Goal: Information Seeking & Learning: Check status

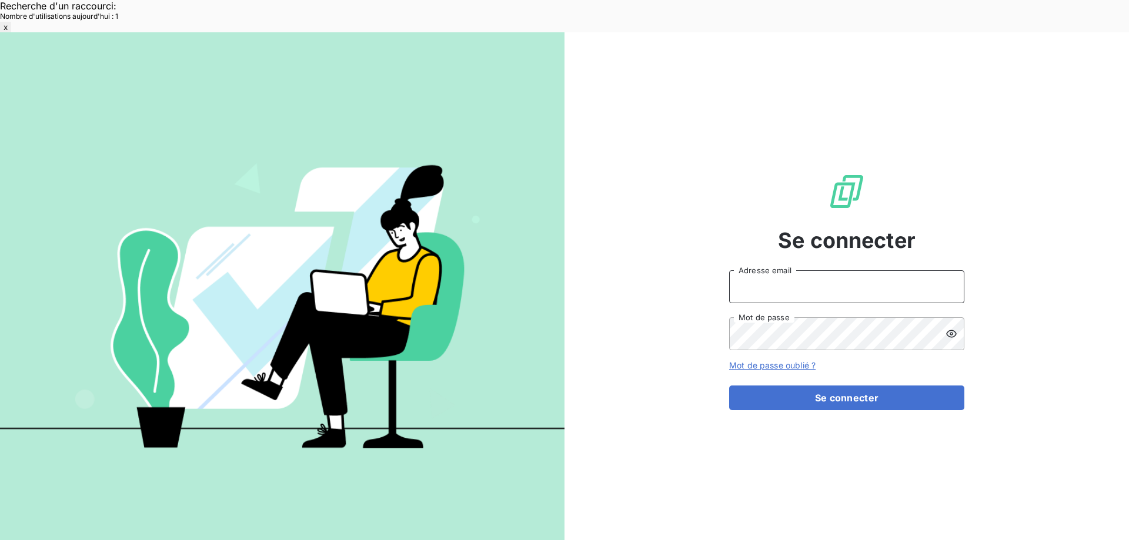
type input "[EMAIL_ADDRESS][DOMAIN_NAME]"
click at [817, 352] on form "met-france@recouvrement.met.com Adresse email Mot de passe Mot de passe oublié …" at bounding box center [846, 340] width 235 height 140
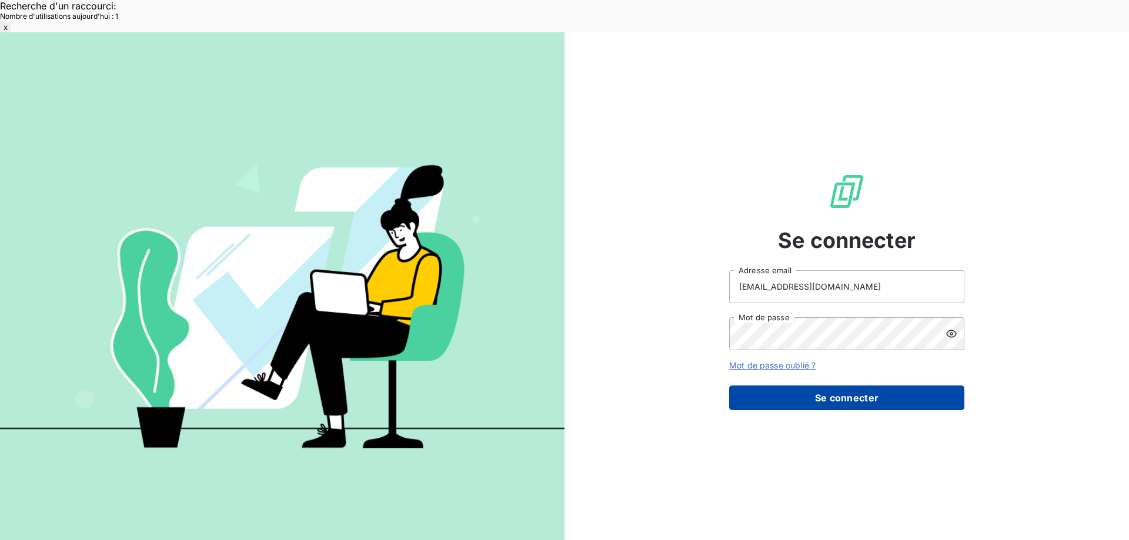
click at [803, 386] on button "Se connecter" at bounding box center [846, 398] width 235 height 25
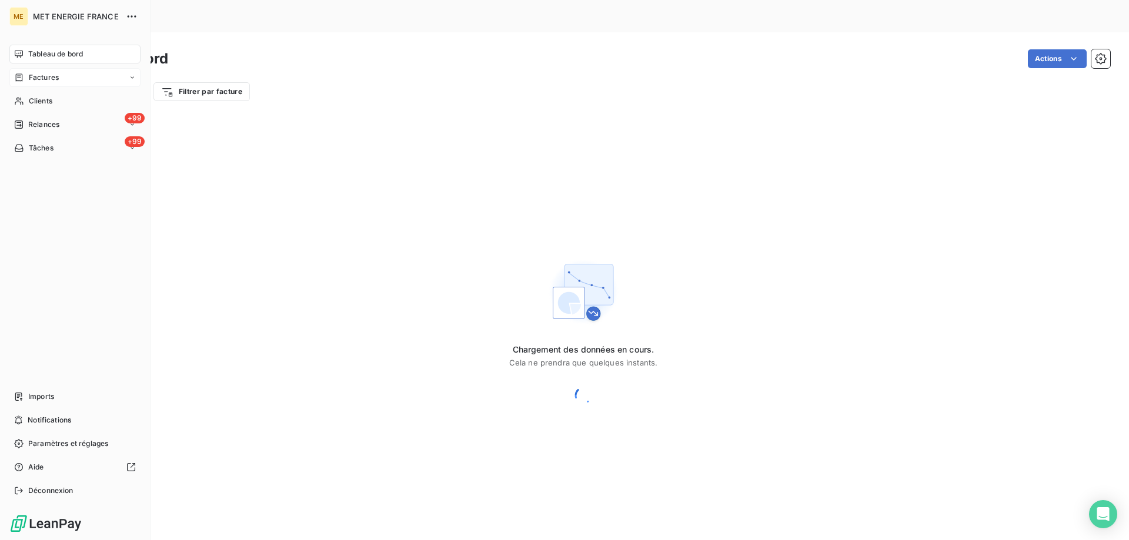
click at [32, 78] on span "Factures" at bounding box center [44, 77] width 30 height 11
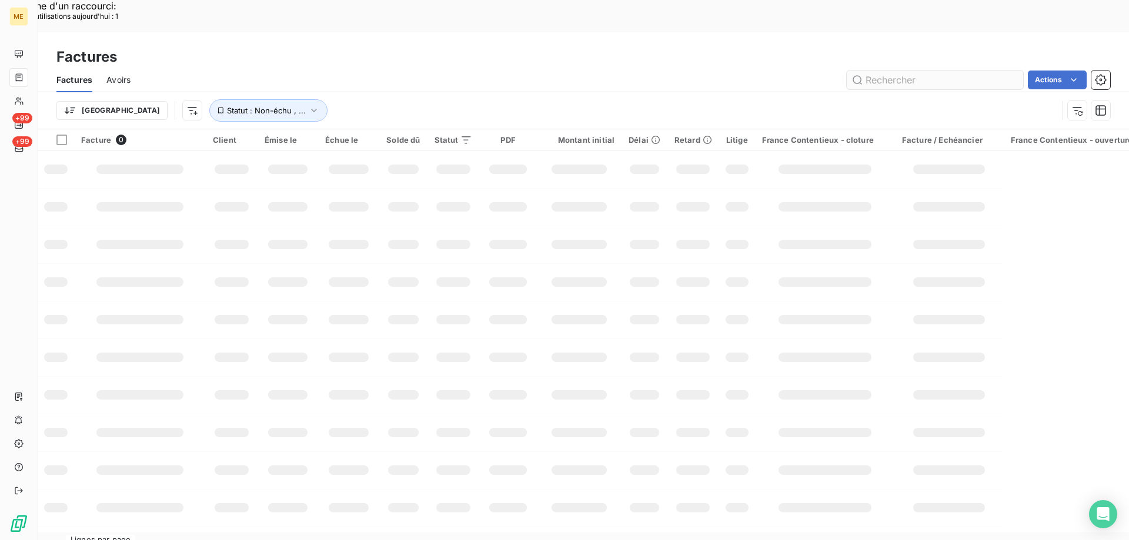
click at [903, 71] on input "text" at bounding box center [935, 80] width 176 height 19
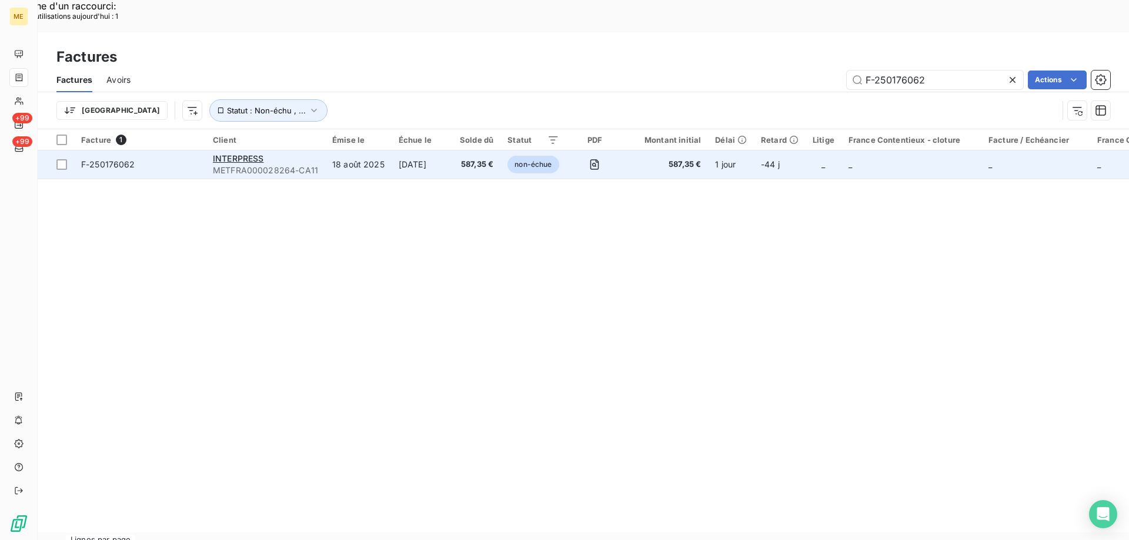
type input "F-250176062"
click at [125, 159] on span "F-250176062" at bounding box center [108, 164] width 54 height 10
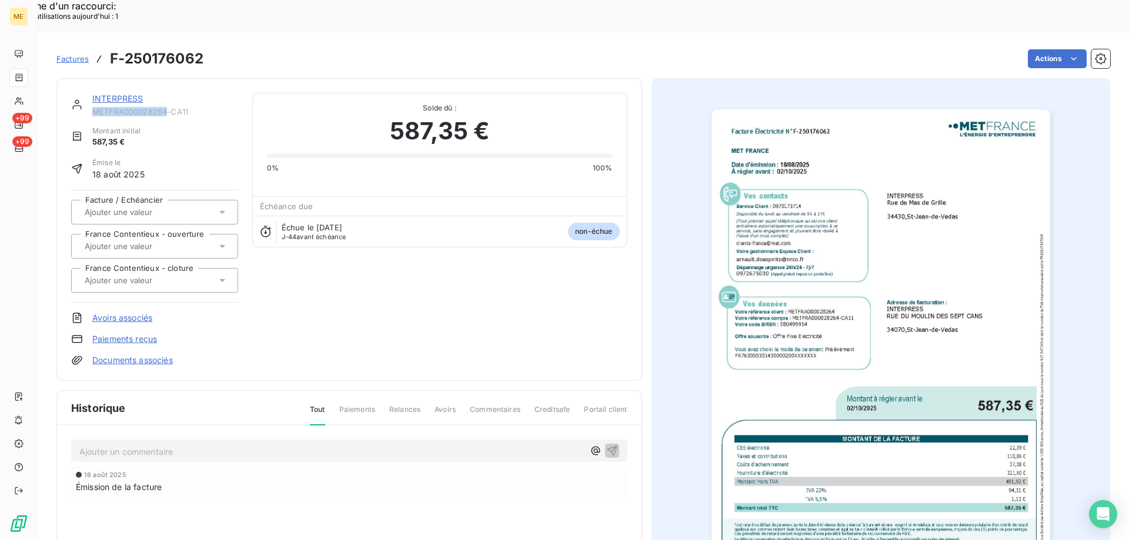
copy span "METFRA000028264"
drag, startPoint x: 88, startPoint y: 79, endPoint x: 171, endPoint y: 81, distance: 82.3
click at [170, 93] on div "INTERPRESS METFRA000028264-CA11" at bounding box center [154, 105] width 167 height 24
click at [920, 378] on img "button" at bounding box center [880, 348] width 339 height 479
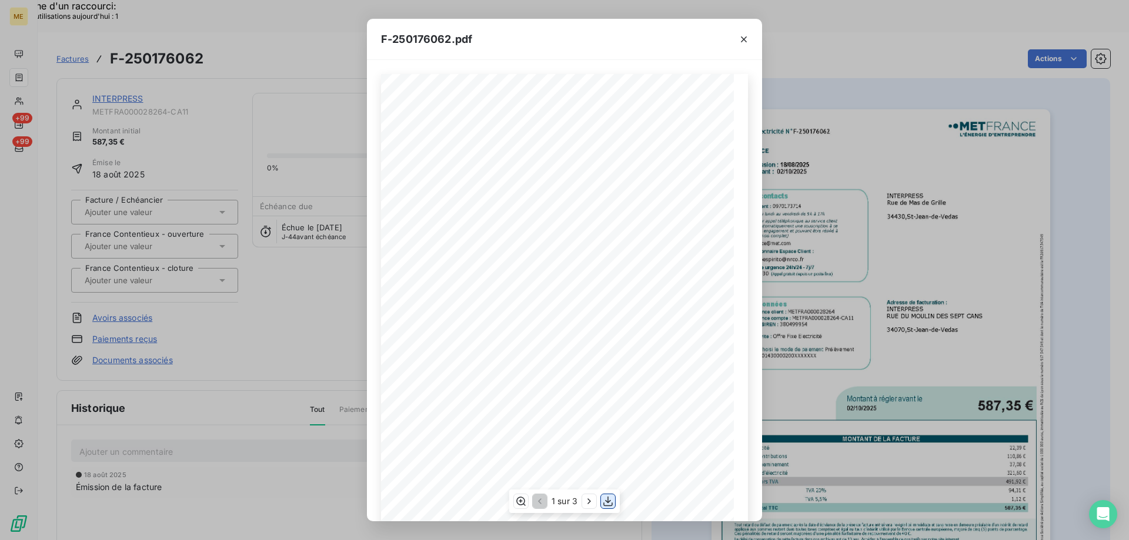
click at [607, 503] on icon "button" at bounding box center [608, 502] width 12 height 12
click at [746, 39] on icon "button" at bounding box center [744, 40] width 12 height 12
click at [744, 38] on icon "button" at bounding box center [744, 40] width 12 height 12
click at [26, 77] on div "F-250176062.pdf Facture Électricité N° F-250176062 MET Energie France [STREET_A…" at bounding box center [564, 270] width 1129 height 540
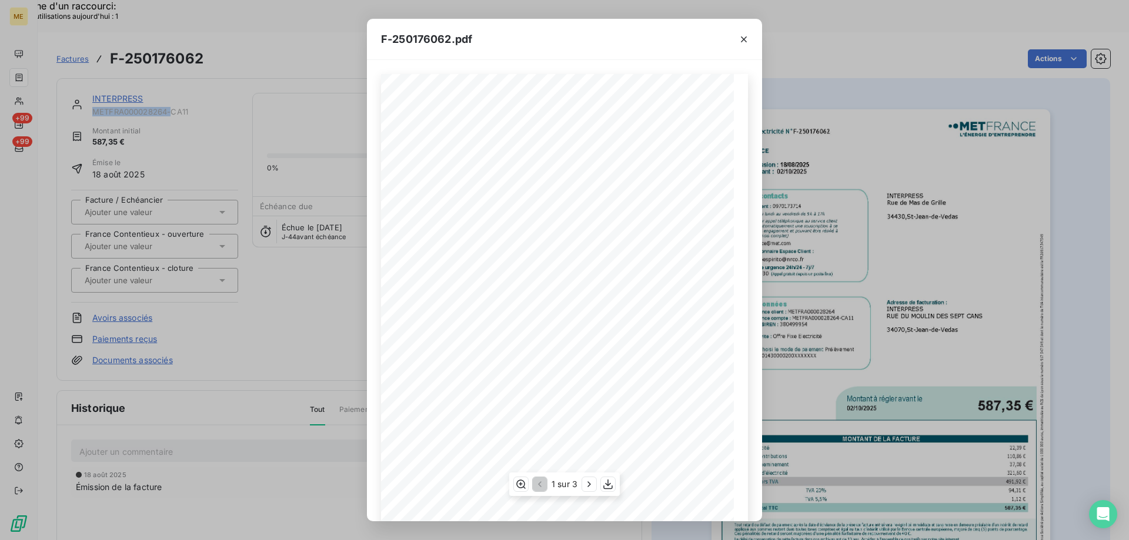
click at [46, 72] on div "F-250176062.pdf Facture Électricité N° F-250176062 MET Energie France [STREET_A…" at bounding box center [564, 270] width 1129 height 540
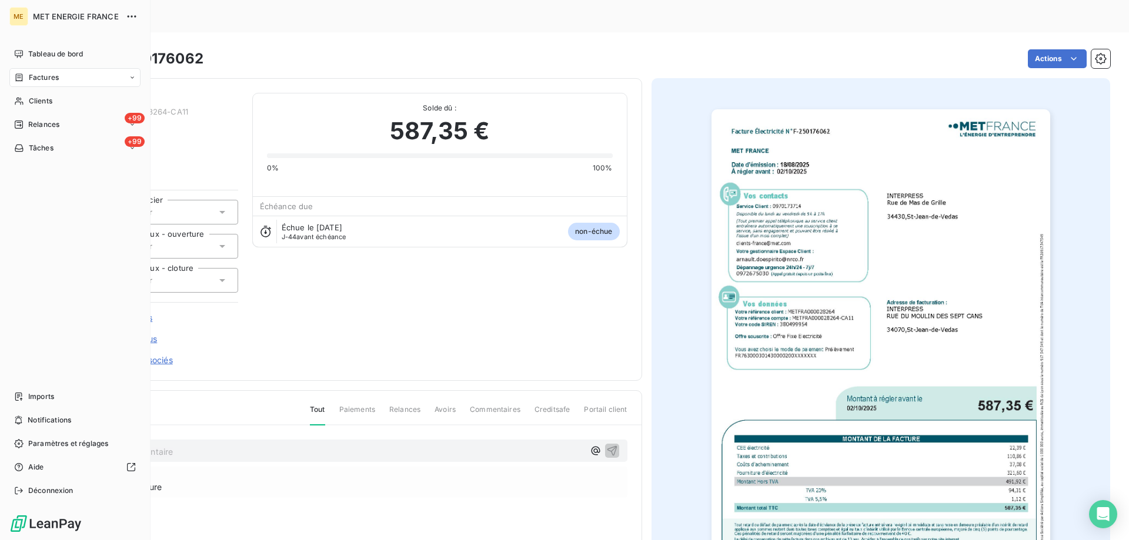
click at [63, 78] on div "Factures" at bounding box center [74, 77] width 131 height 19
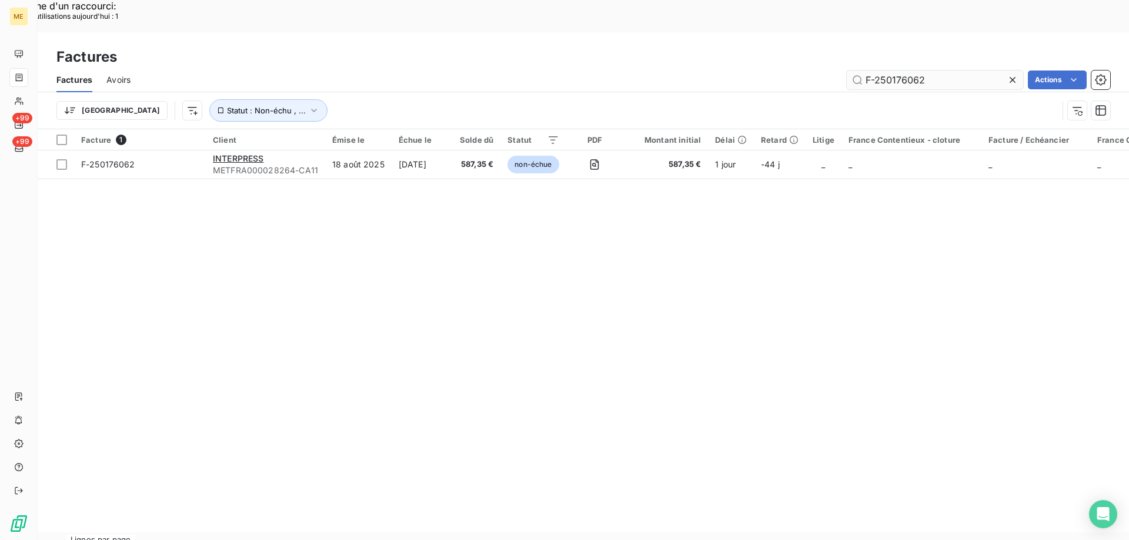
click at [902, 71] on input "F-250176062" at bounding box center [935, 80] width 176 height 19
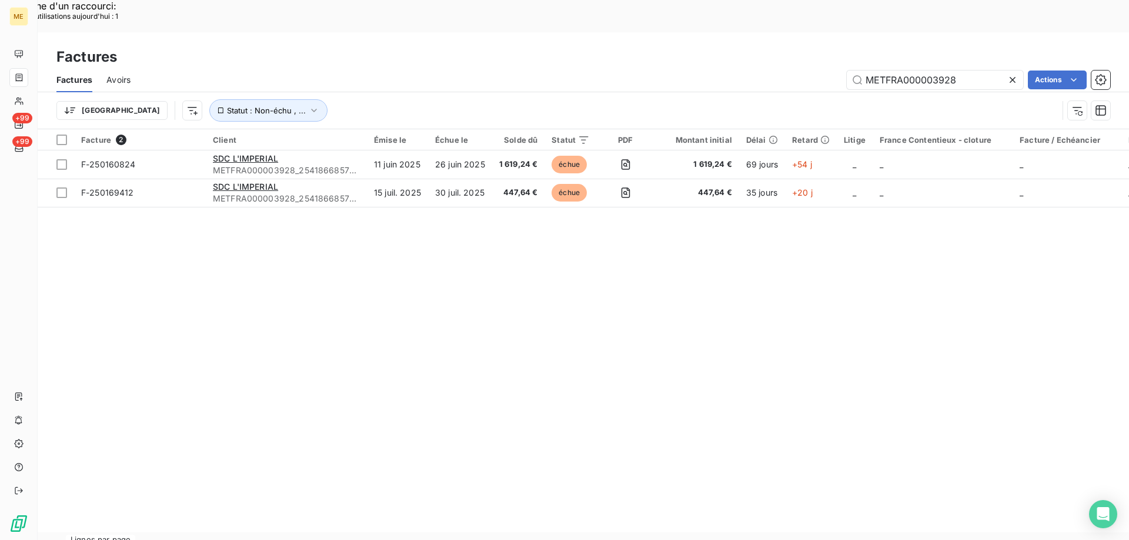
type input "METFRA000003928"
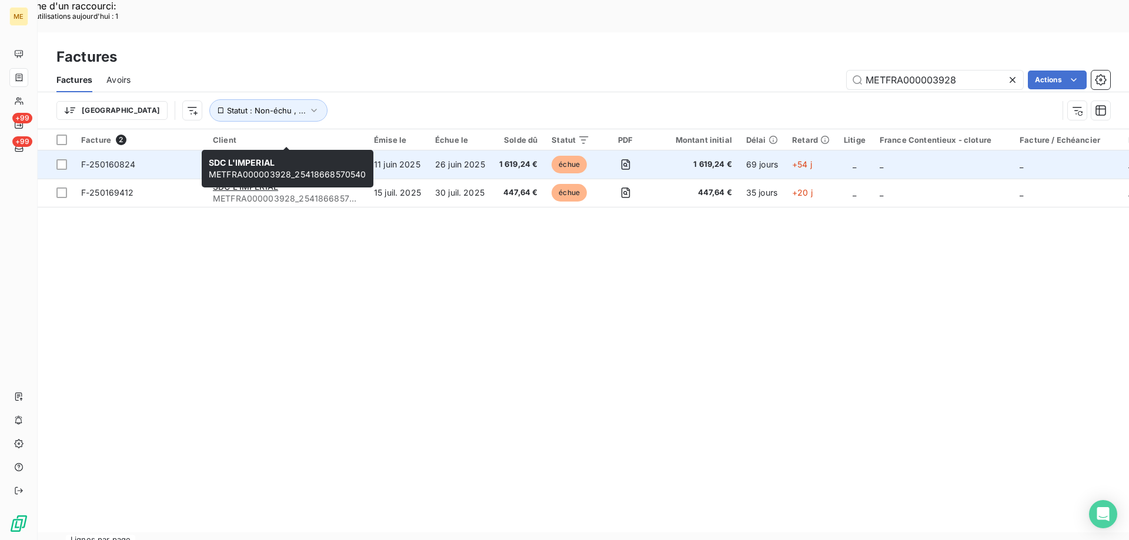
copy span "METFRA000003928"
drag, startPoint x: 210, startPoint y: 139, endPoint x: 295, endPoint y: 139, distance: 85.3
click at [295, 151] on td "SDC L'IMPERIAL METFRA000003928_25418668570540" at bounding box center [286, 165] width 161 height 28
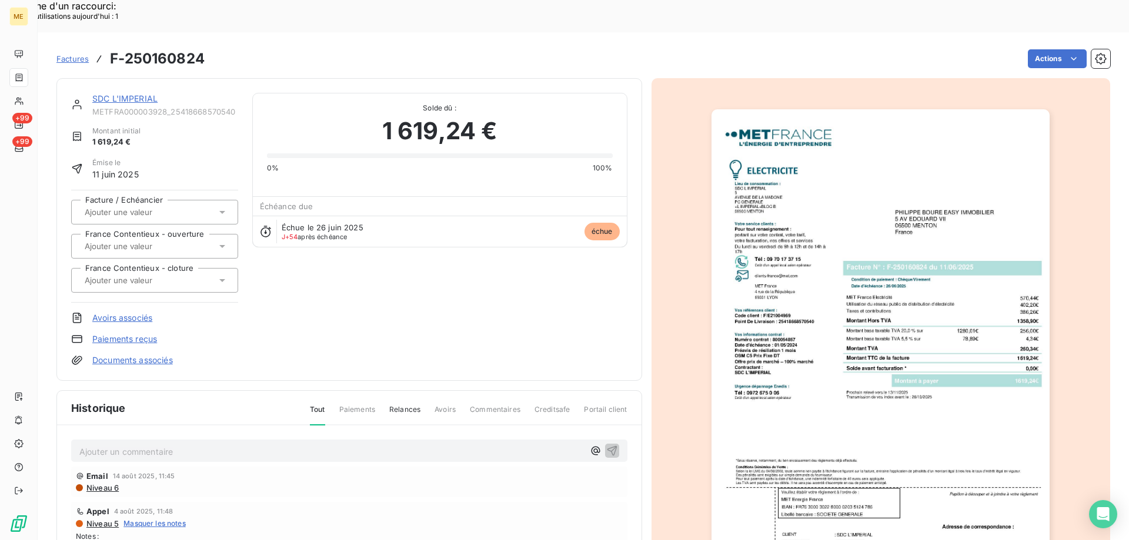
click at [837, 326] on img "button" at bounding box center [880, 348] width 338 height 479
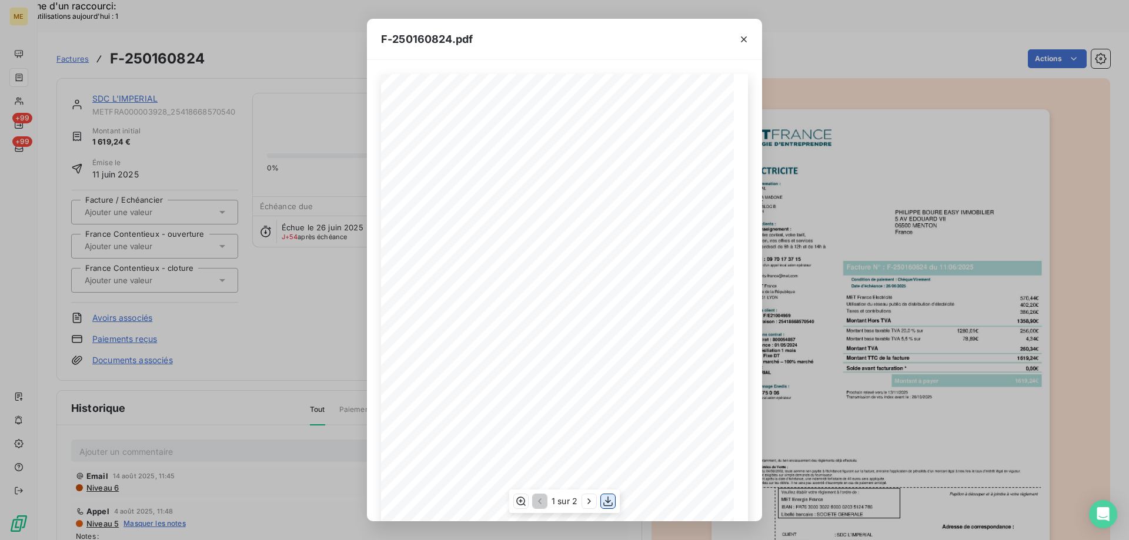
click at [604, 503] on icon "button" at bounding box center [608, 502] width 12 height 12
click at [88, 26] on div "F-250160824.pdf *Sous réserve, notamment, du bon encaissement des règlements dé…" at bounding box center [564, 270] width 1129 height 540
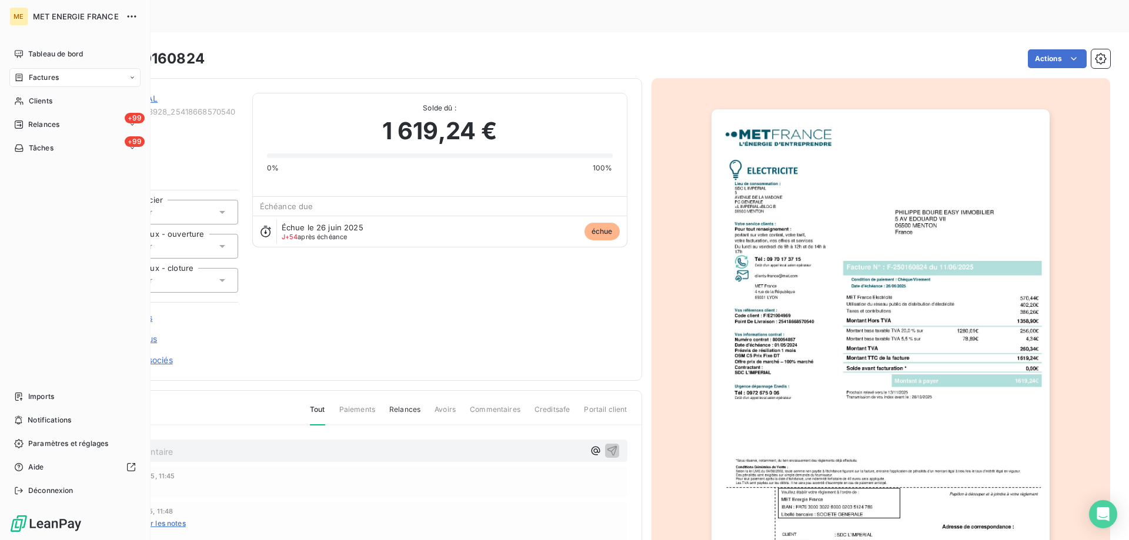
click at [34, 98] on span "Clients" at bounding box center [41, 101] width 24 height 11
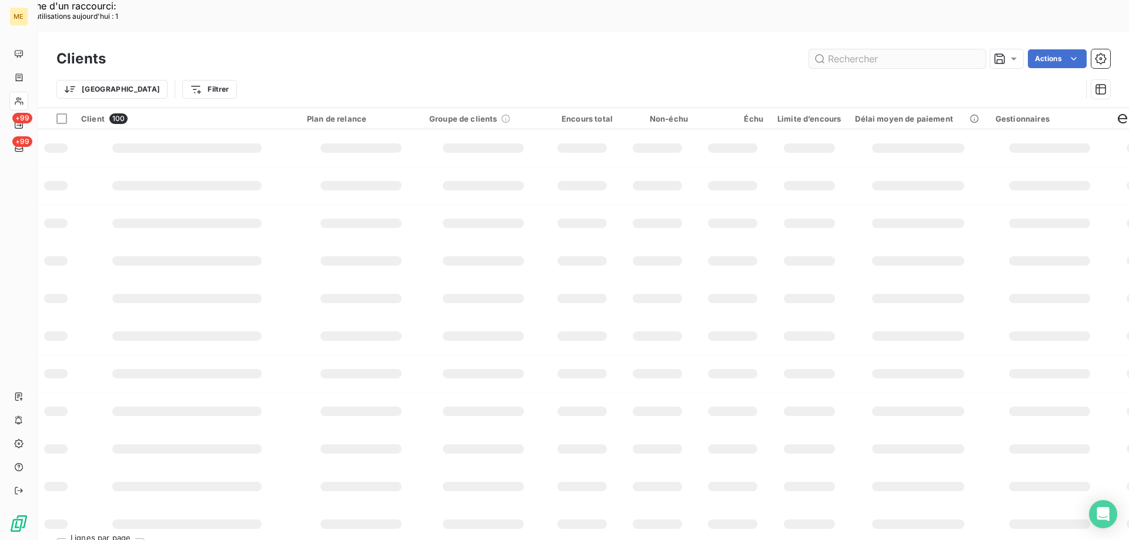
click at [927, 49] on input "text" at bounding box center [897, 58] width 176 height 19
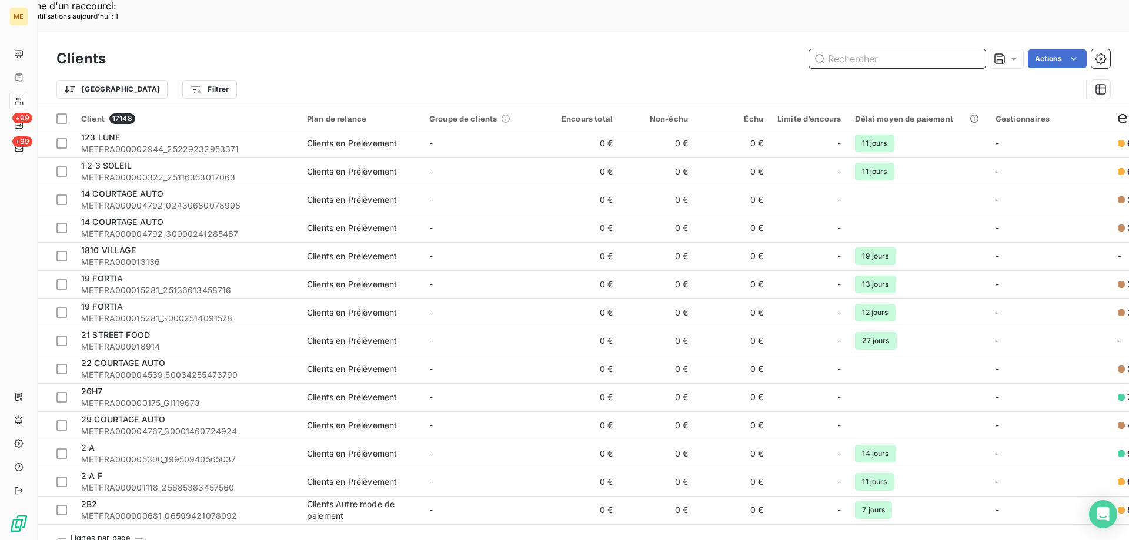
click at [893, 49] on input "text" at bounding box center [897, 58] width 176 height 19
paste input "METFRA000003928"
click at [877, 49] on input "METFRA000003928" at bounding box center [897, 58] width 176 height 19
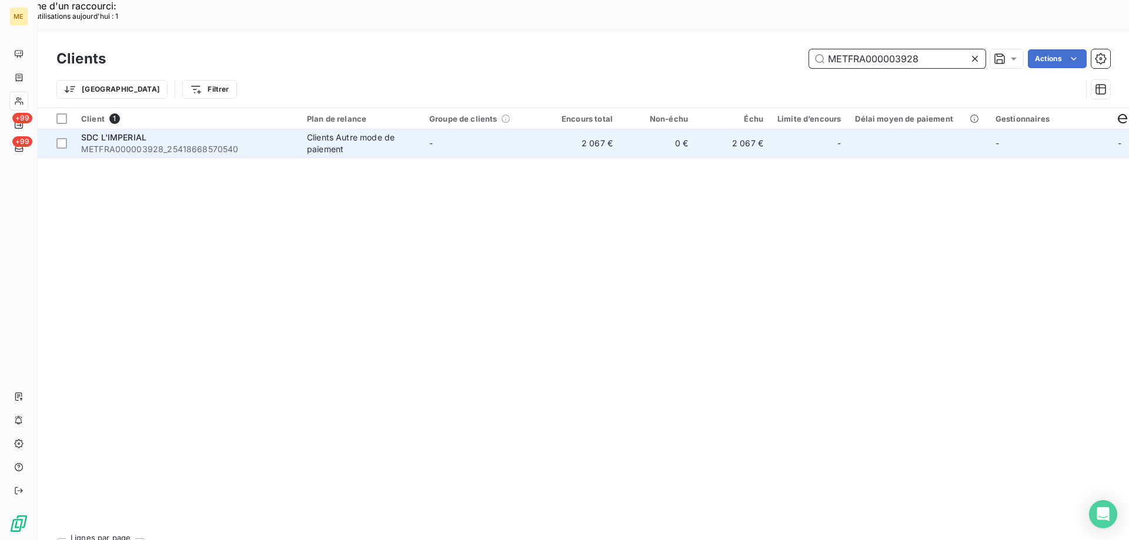
type input "METFRA000003928"
click at [231, 143] on span "METFRA000003928_25418668570540" at bounding box center [187, 149] width 212 height 12
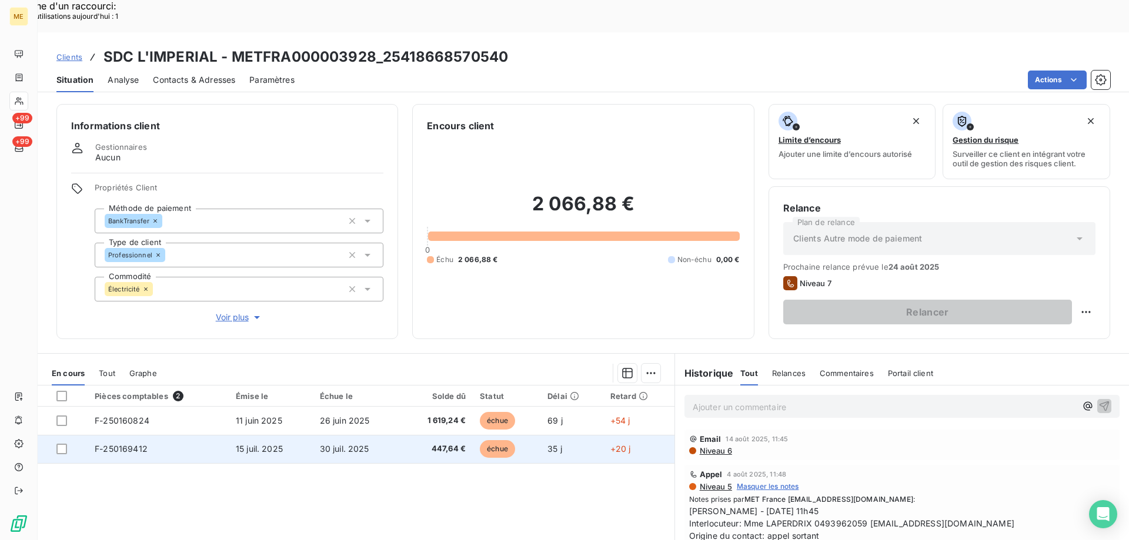
click at [243, 444] on span "15 juil. 2025" at bounding box center [259, 449] width 47 height 10
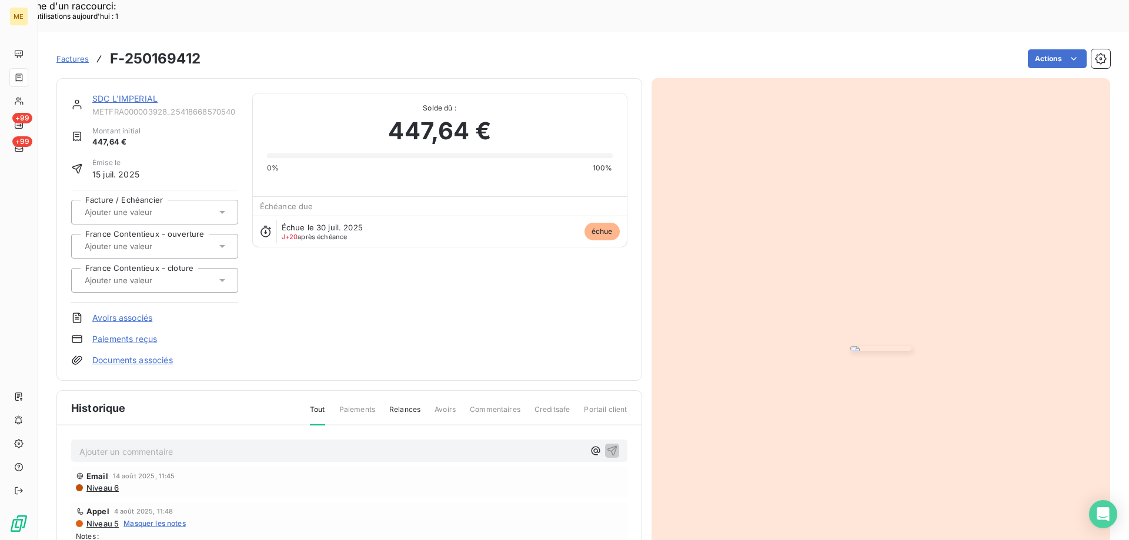
click at [850, 351] on img "button" at bounding box center [880, 348] width 61 height 5
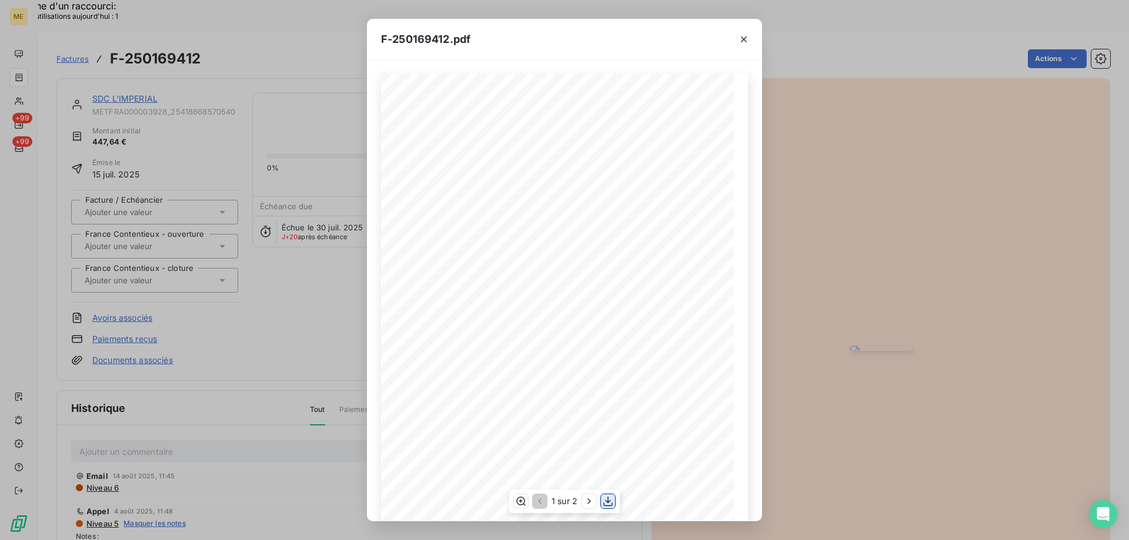
click at [606, 497] on icon "button" at bounding box center [608, 502] width 12 height 12
click at [743, 36] on icon "button" at bounding box center [744, 40] width 12 height 12
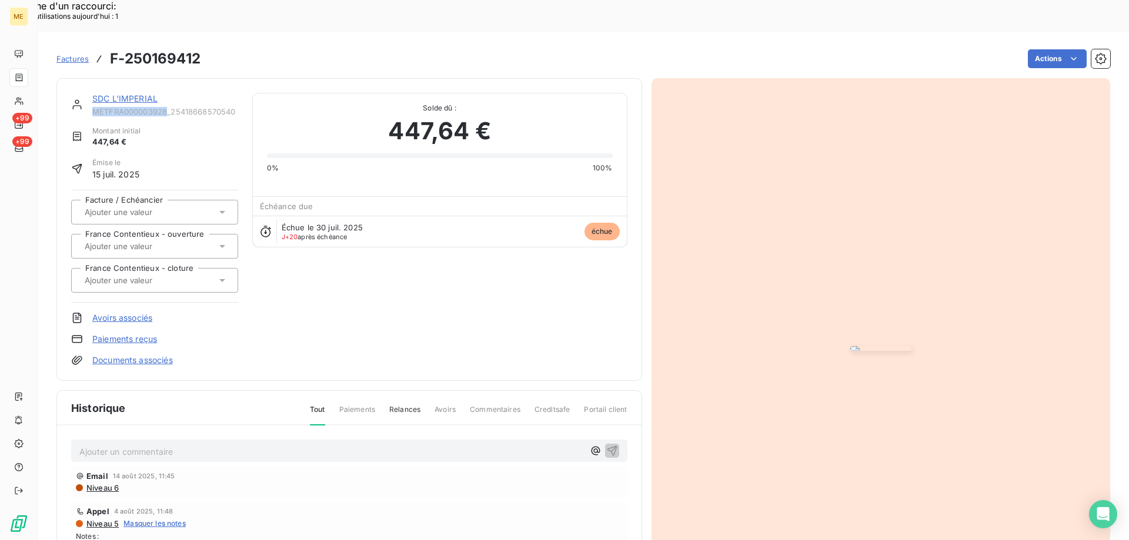
copy span "METFRA000003928"
drag, startPoint x: 94, startPoint y: 79, endPoint x: 166, endPoint y: 76, distance: 71.8
click at [166, 107] on span "METFRA000003928_25418668570540" at bounding box center [165, 111] width 146 height 9
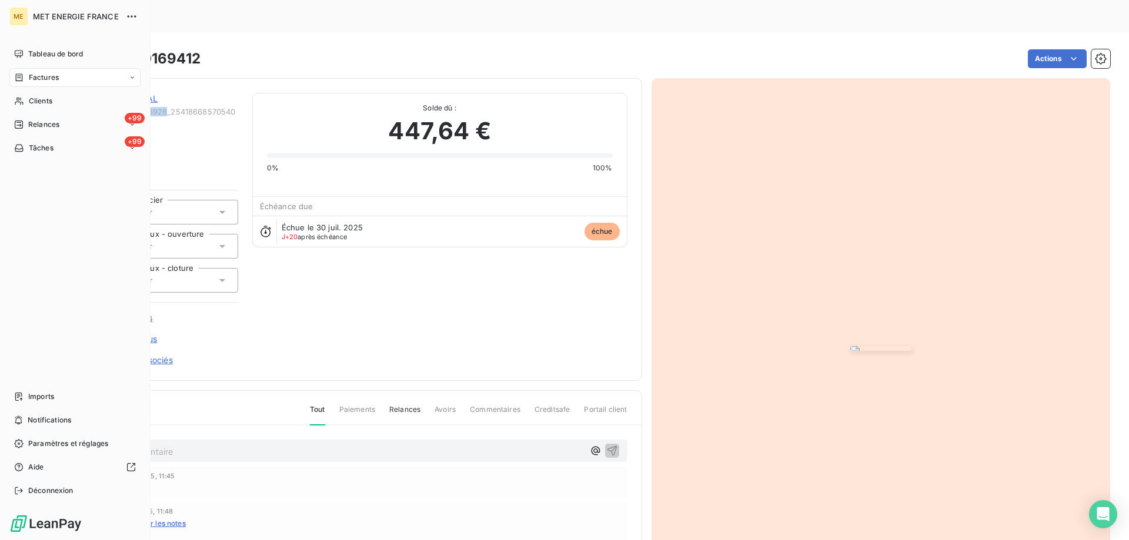
click at [44, 79] on span "Factures" at bounding box center [44, 77] width 30 height 11
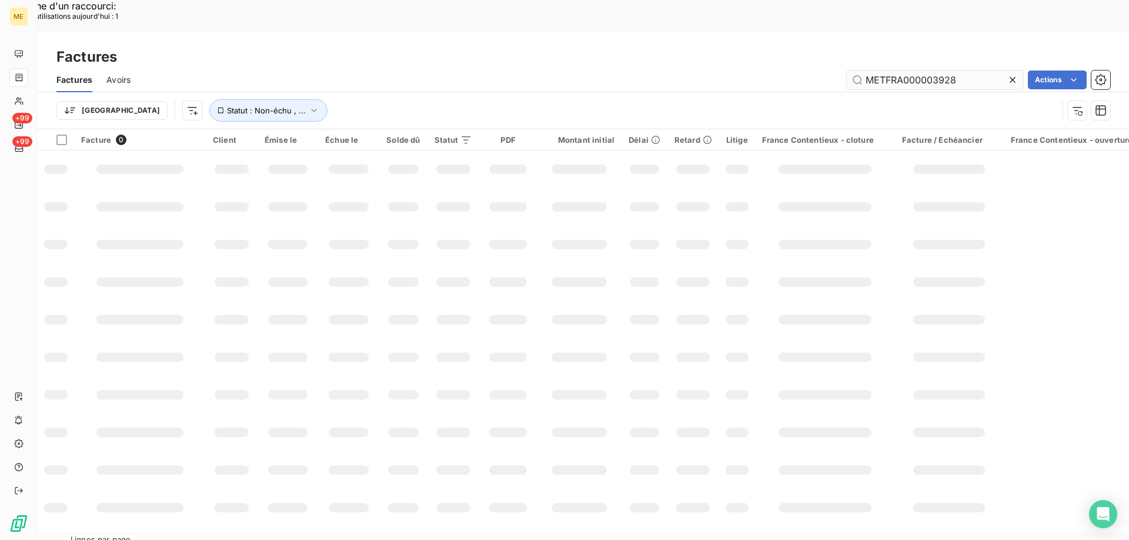
click at [874, 71] on input "METFRA000003928" at bounding box center [935, 80] width 176 height 19
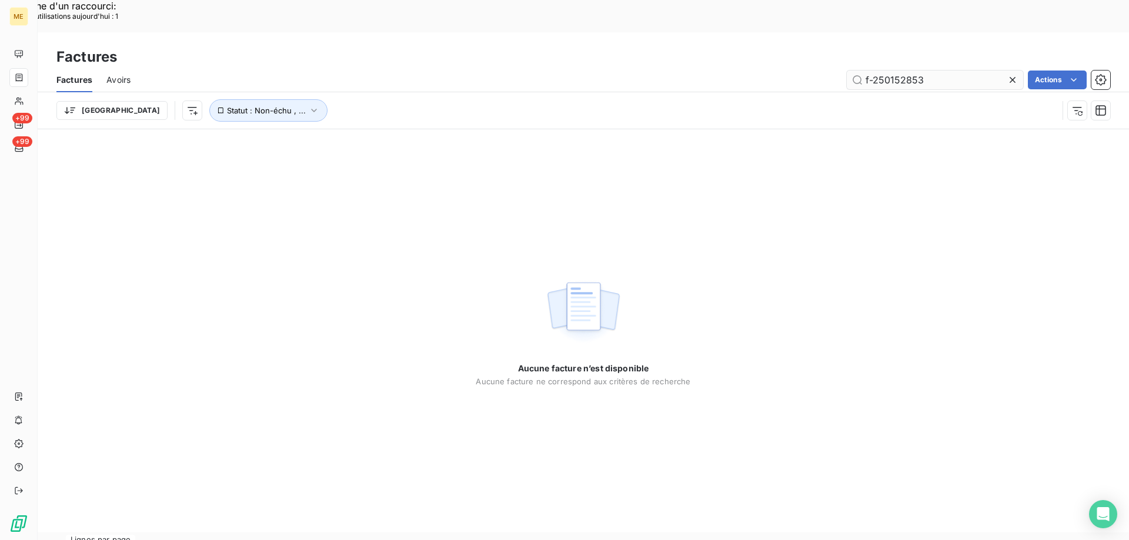
click at [866, 71] on input "f-250152853" at bounding box center [935, 80] width 176 height 19
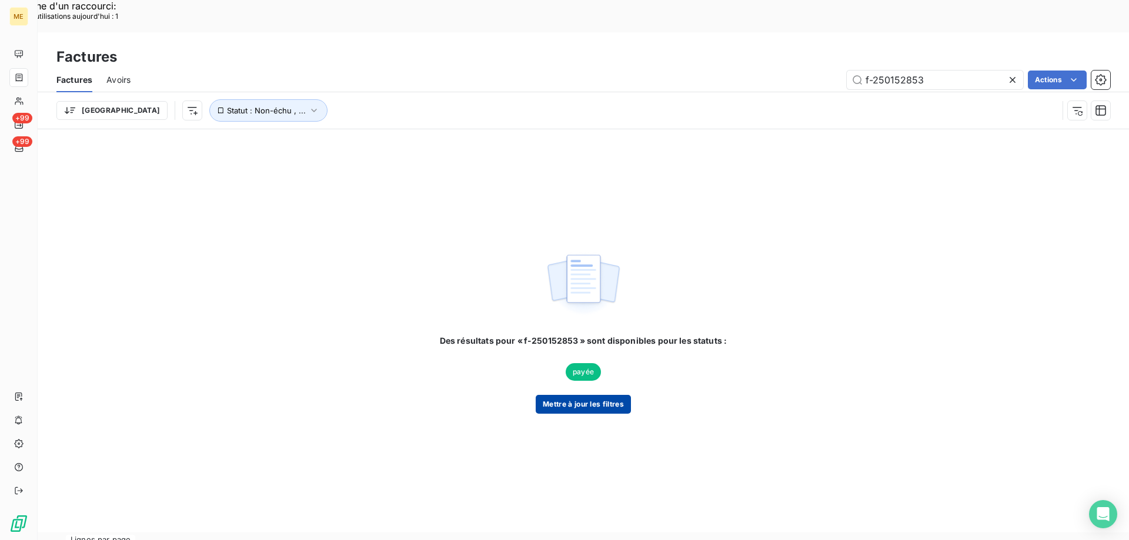
type input "f-250152853"
click at [599, 395] on button "Mettre à jour les filtres" at bounding box center [583, 404] width 95 height 19
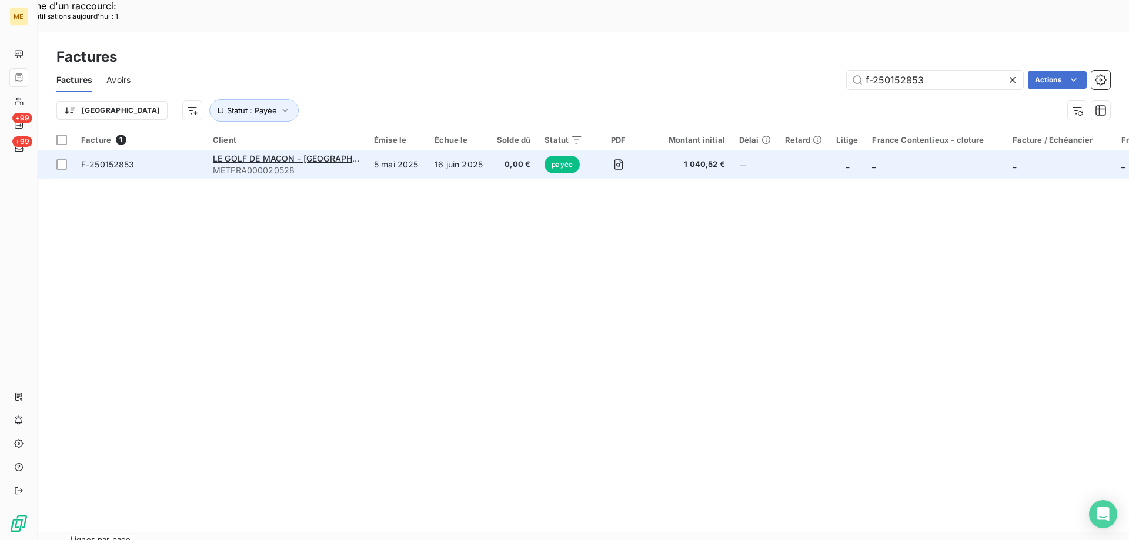
click at [186, 151] on td "F-250152853" at bounding box center [140, 165] width 132 height 28
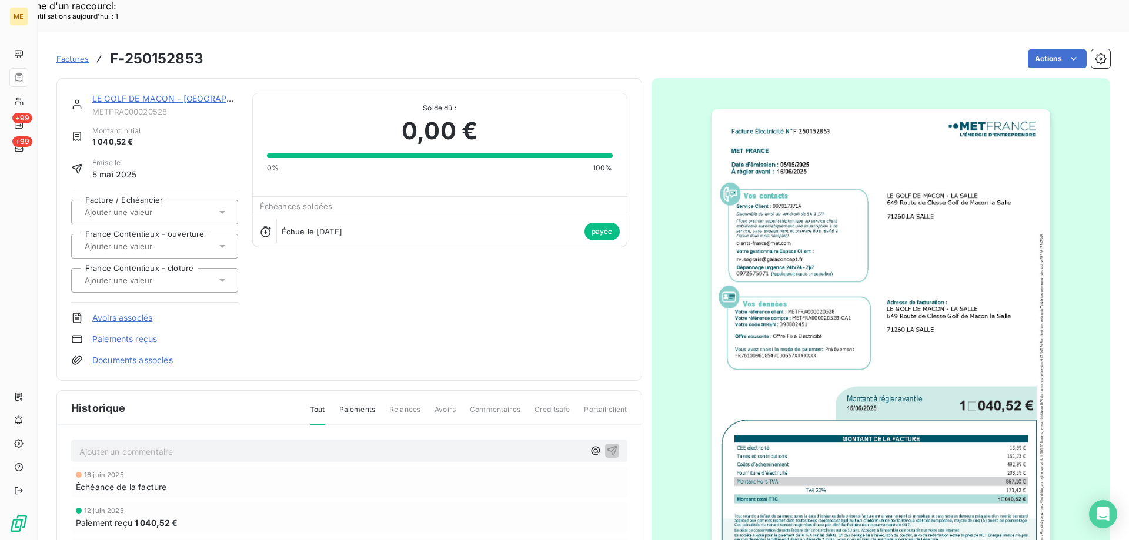
click at [173, 93] on link "LE GOLF DE MACON - [GEOGRAPHIC_DATA]" at bounding box center [180, 98] width 176 height 10
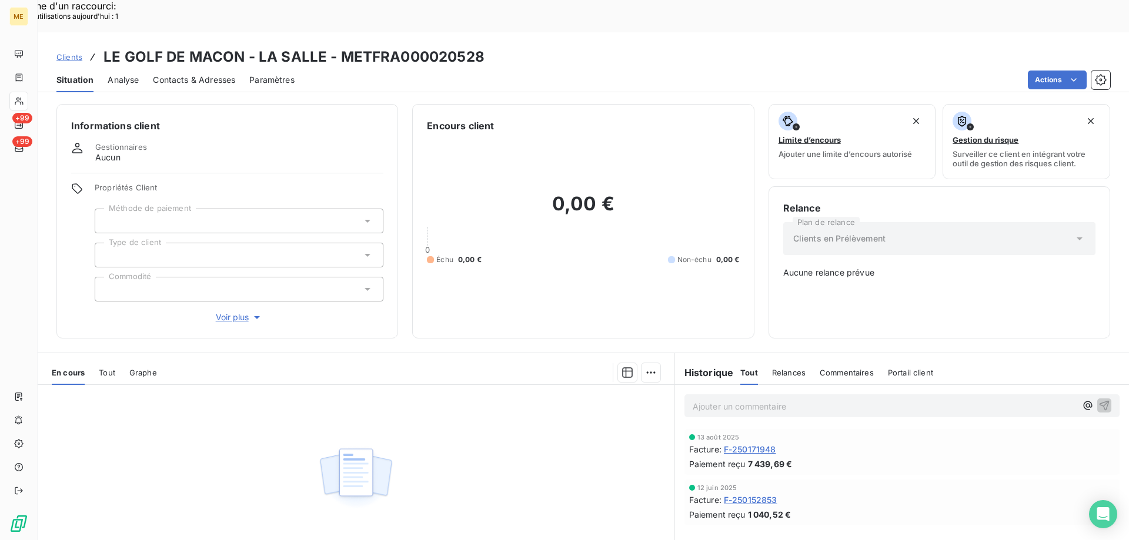
click at [183, 74] on span "Contacts & Adresses" at bounding box center [194, 80] width 82 height 12
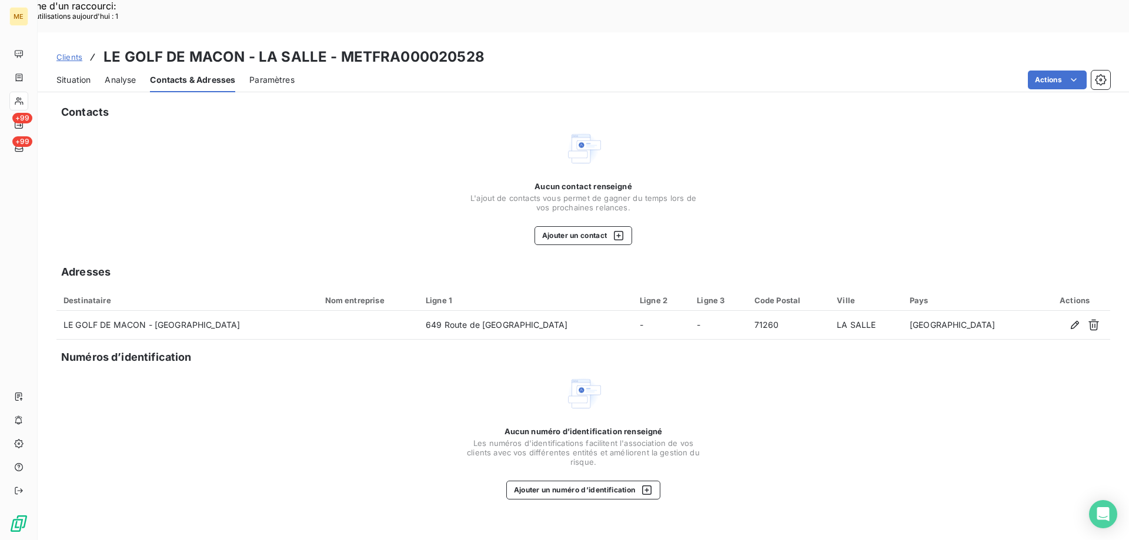
click at [64, 74] on span "Situation" at bounding box center [73, 80] width 34 height 12
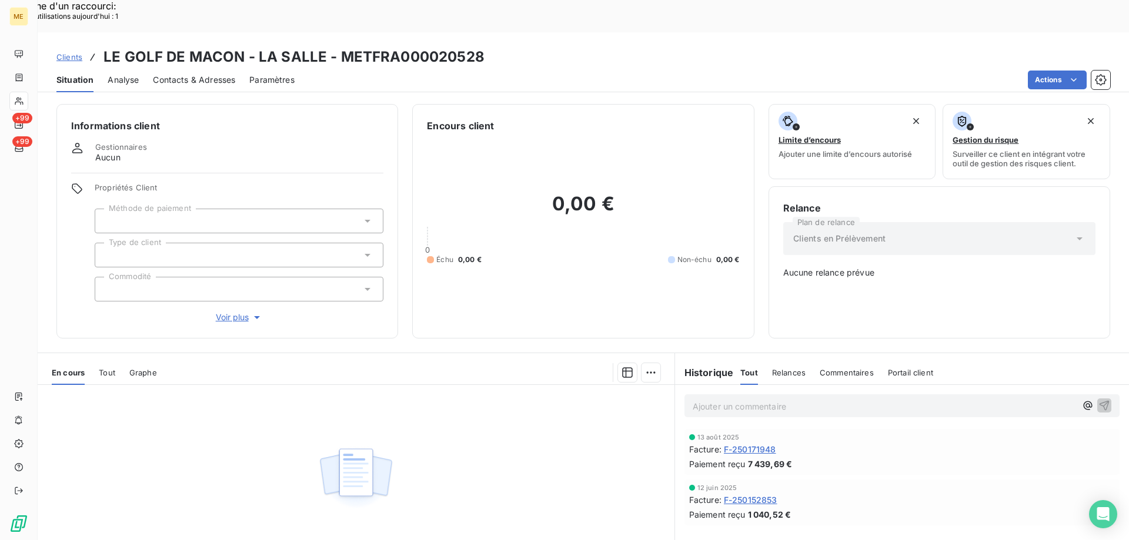
click at [760, 443] on span "F-250171948" at bounding box center [750, 449] width 52 height 12
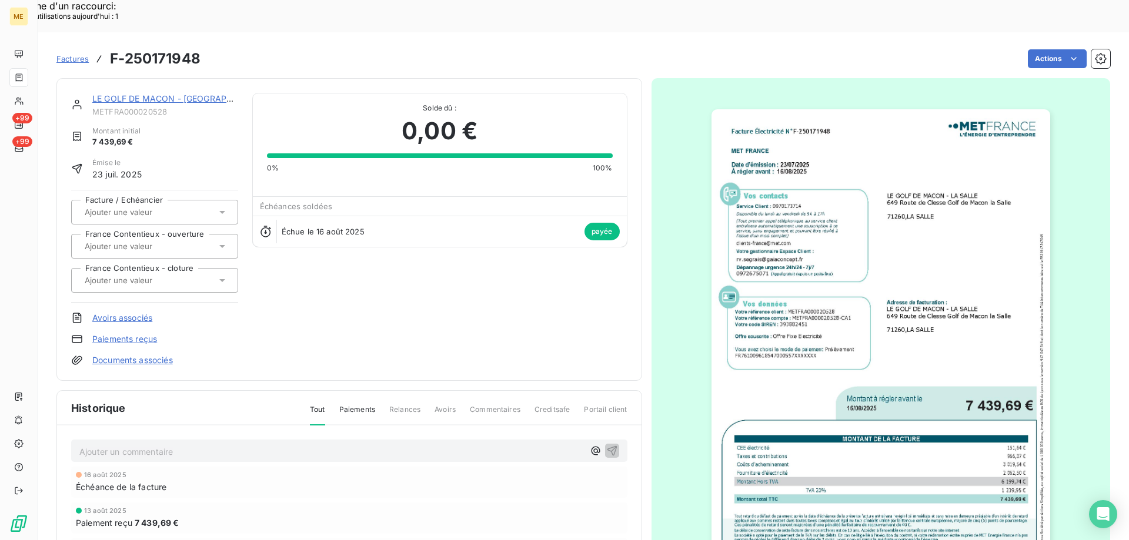
click at [148, 93] on link "LE GOLF DE MACON - [GEOGRAPHIC_DATA]" at bounding box center [180, 98] width 176 height 10
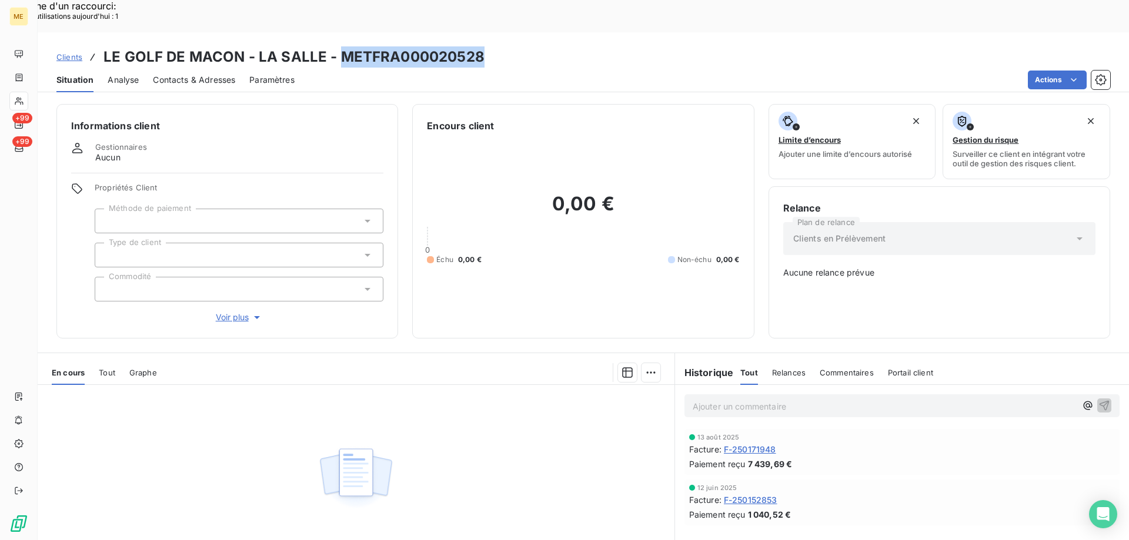
copy h3 "METFRA000020528"
drag, startPoint x: 486, startPoint y: 22, endPoint x: 343, endPoint y: 25, distance: 142.9
click at [343, 46] on div "Clients LE GOLF DE MACON - LA SALLE - METFRA000020528" at bounding box center [583, 56] width 1091 height 21
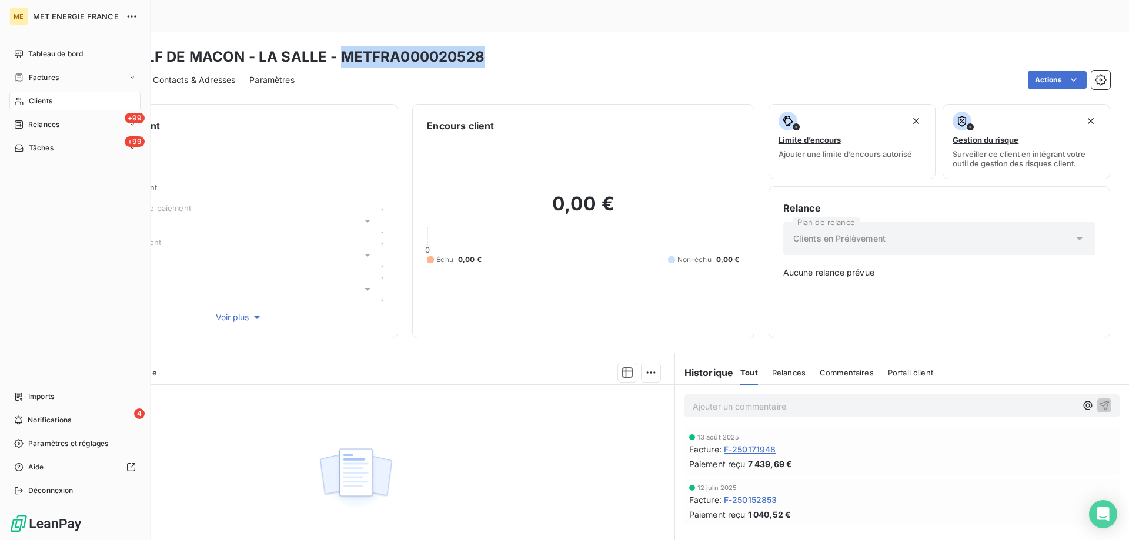
click at [38, 88] on nav "Tableau de bord Factures Clients +99 Relances +99 Tâches" at bounding box center [74, 101] width 131 height 113
click at [39, 109] on div "Clients" at bounding box center [74, 101] width 131 height 19
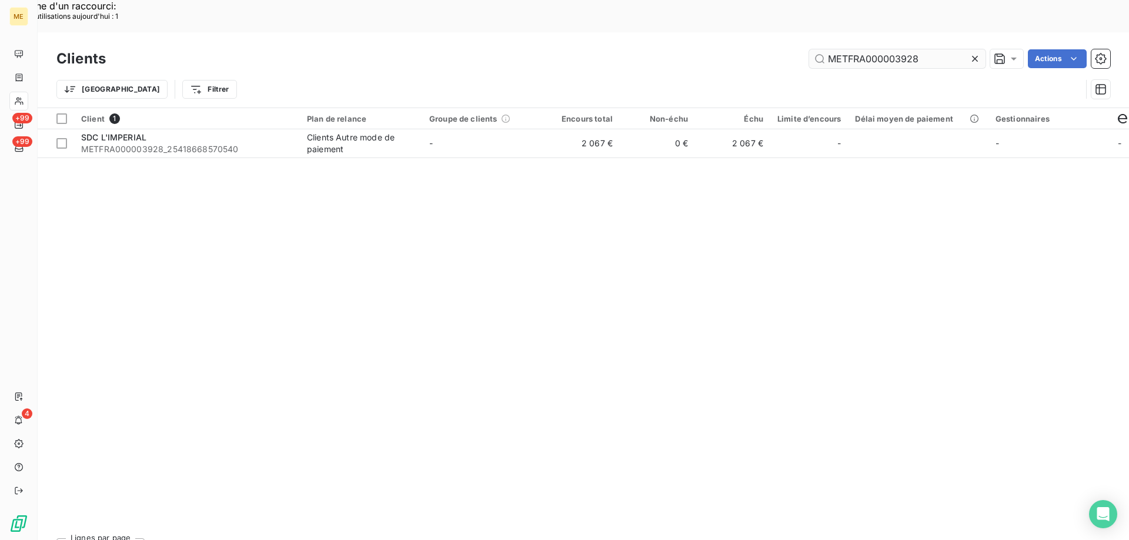
click at [868, 49] on input "METFRA000003928" at bounding box center [897, 58] width 176 height 19
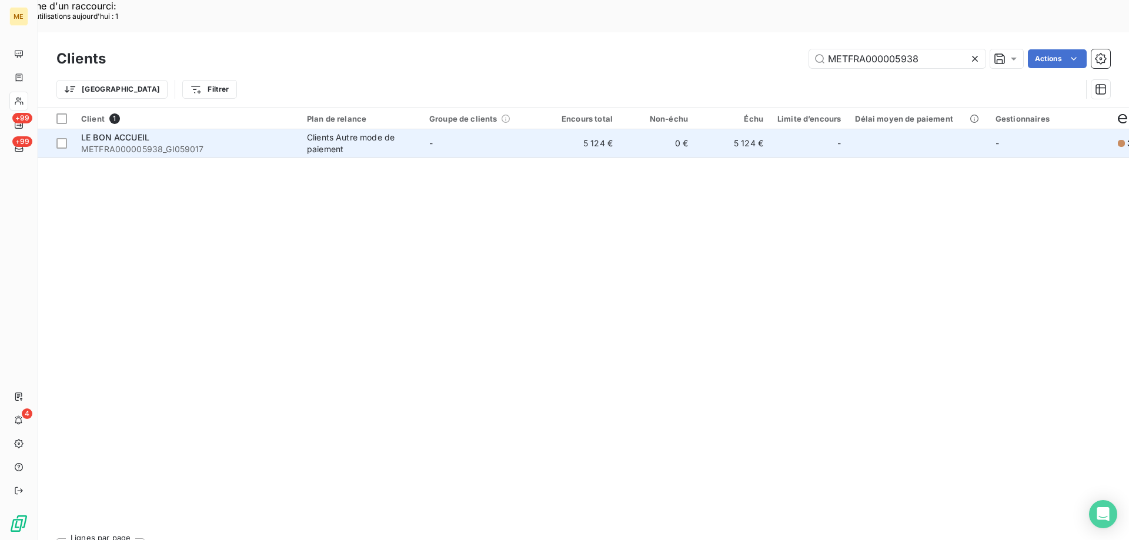
type input "METFRA000005938"
click at [204, 143] on span "METFRA000005938_GI059017" at bounding box center [187, 149] width 212 height 12
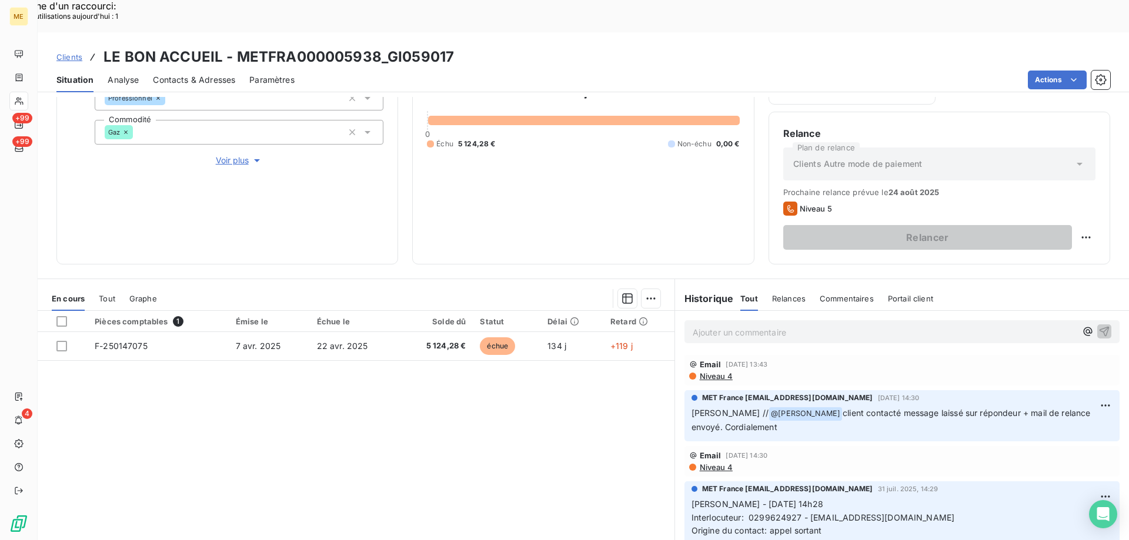
drag, startPoint x: 500, startPoint y: 462, endPoint x: 498, endPoint y: 451, distance: 11.4
click at [500, 457] on div "Pièces comptables 1 Émise le Échue le Solde dû Statut Délai Retard F-250147075 …" at bounding box center [356, 424] width 637 height 226
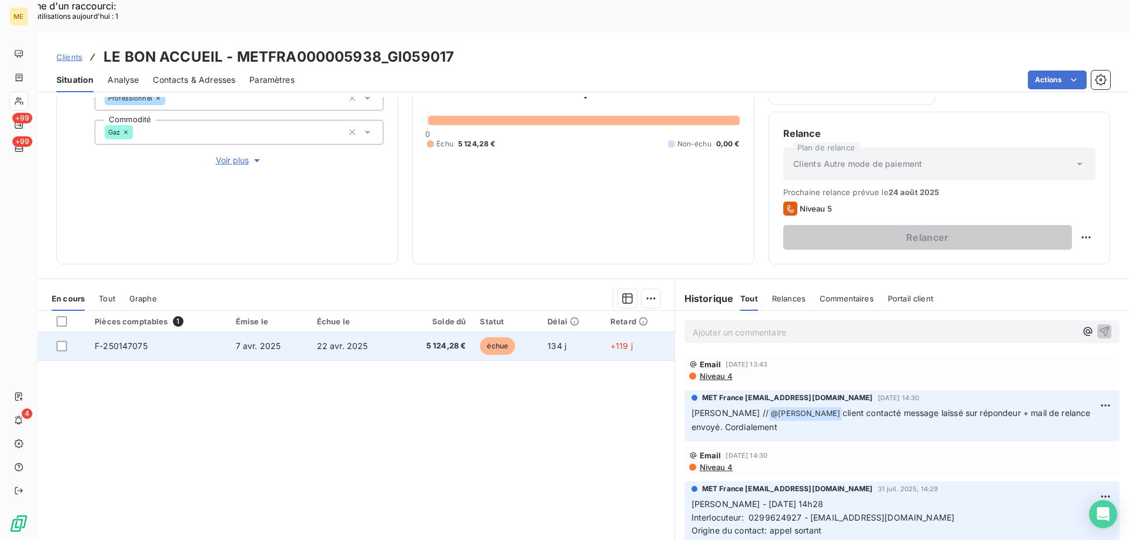
click at [320, 341] on span "22 avr. 2025" at bounding box center [342, 346] width 51 height 10
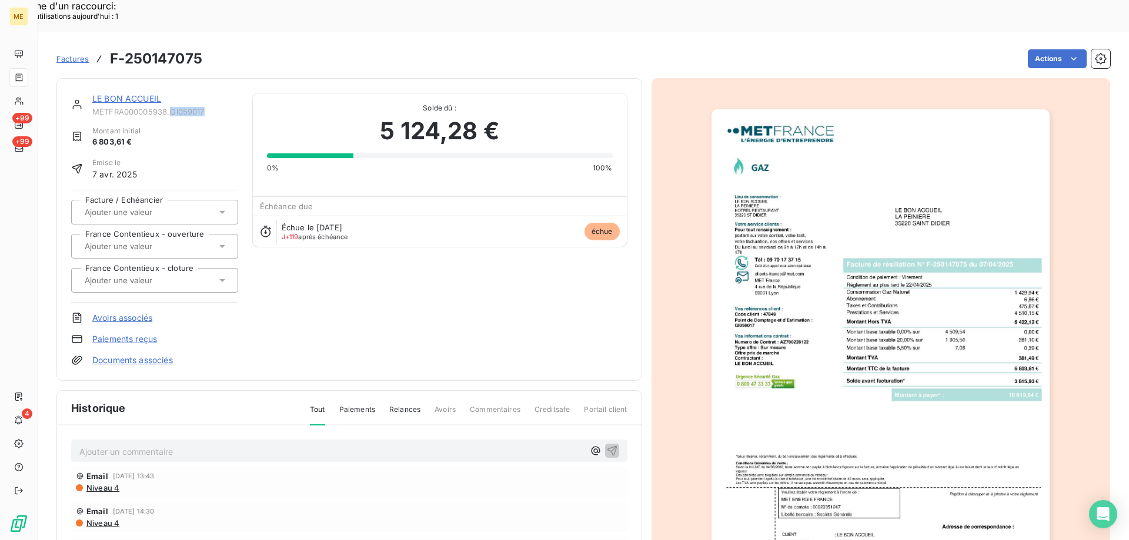
copy span "GI059017"
drag, startPoint x: 208, startPoint y: 78, endPoint x: 197, endPoint y: 68, distance: 15.0
click at [171, 107] on span "METFRA000005938_GI059017" at bounding box center [165, 111] width 146 height 9
click at [764, 285] on img "button" at bounding box center [880, 348] width 338 height 479
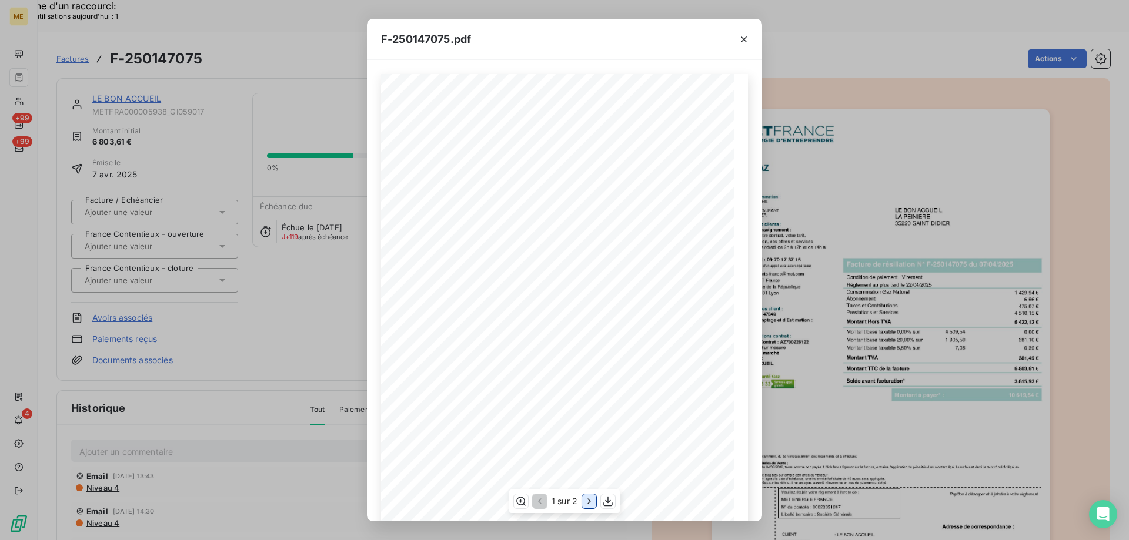
click at [589, 500] on icon "button" at bounding box center [588, 501] width 3 height 5
click at [745, 36] on icon "button" at bounding box center [744, 40] width 12 height 12
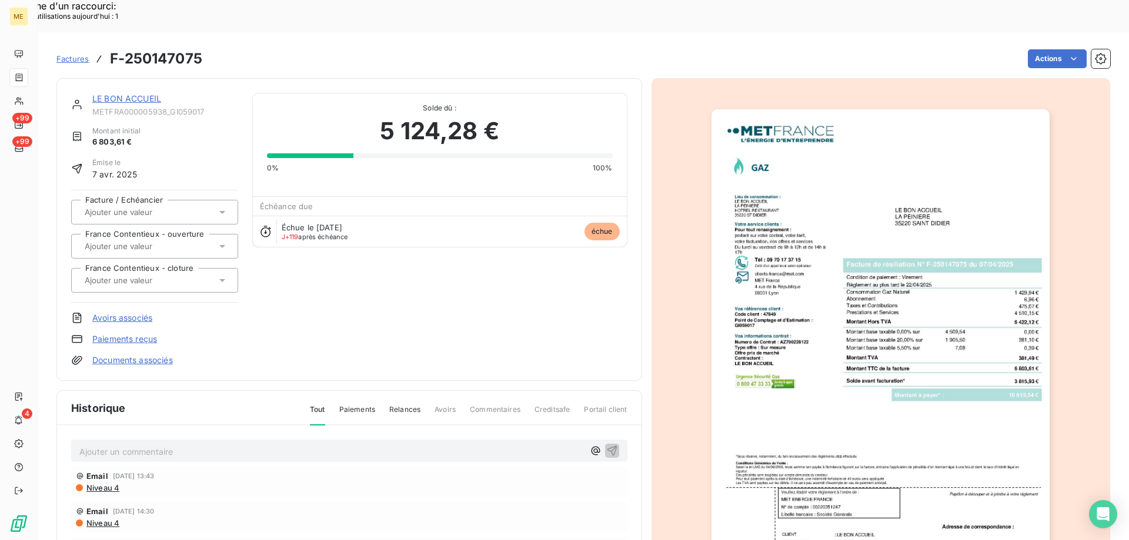
click at [143, 93] on link "LE BON ACCUEIL" at bounding box center [126, 98] width 69 height 10
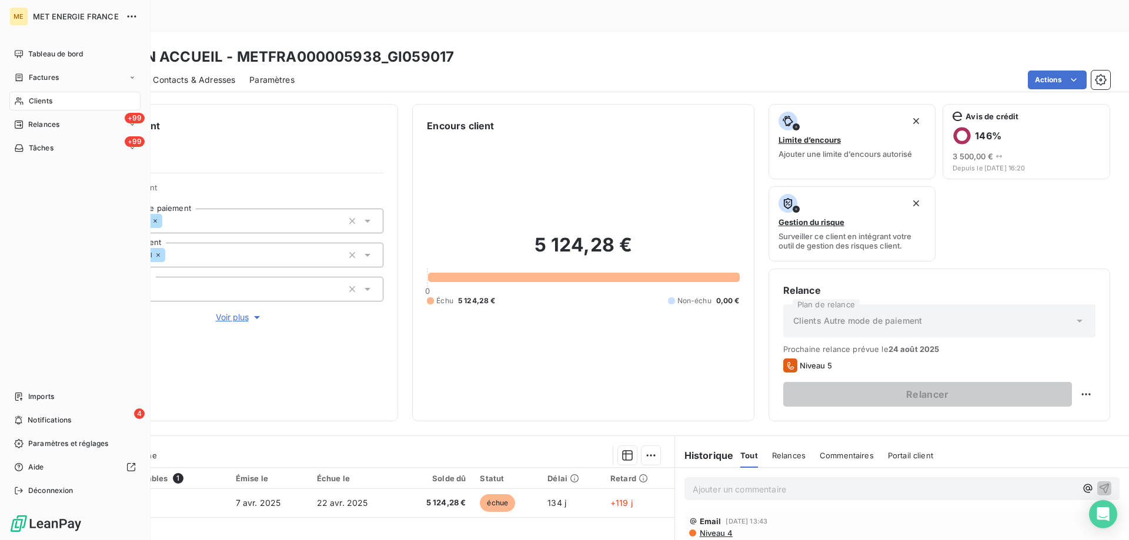
drag, startPoint x: 51, startPoint y: 99, endPoint x: 65, endPoint y: 105, distance: 15.3
click at [51, 99] on span "Clients" at bounding box center [41, 101] width 24 height 11
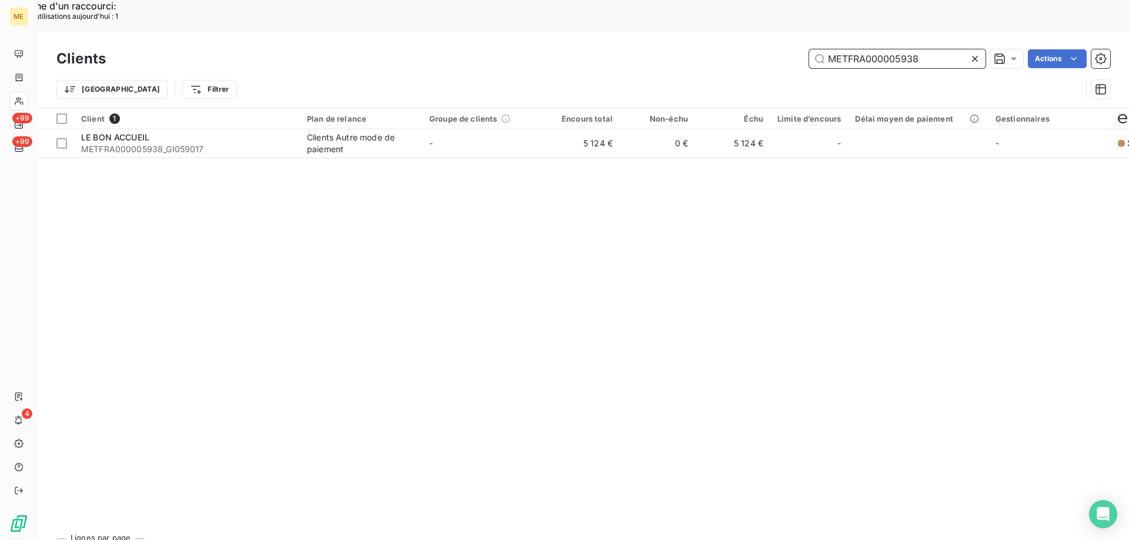
click at [885, 49] on input "METFRA000005938" at bounding box center [897, 58] width 176 height 19
paste input "18520"
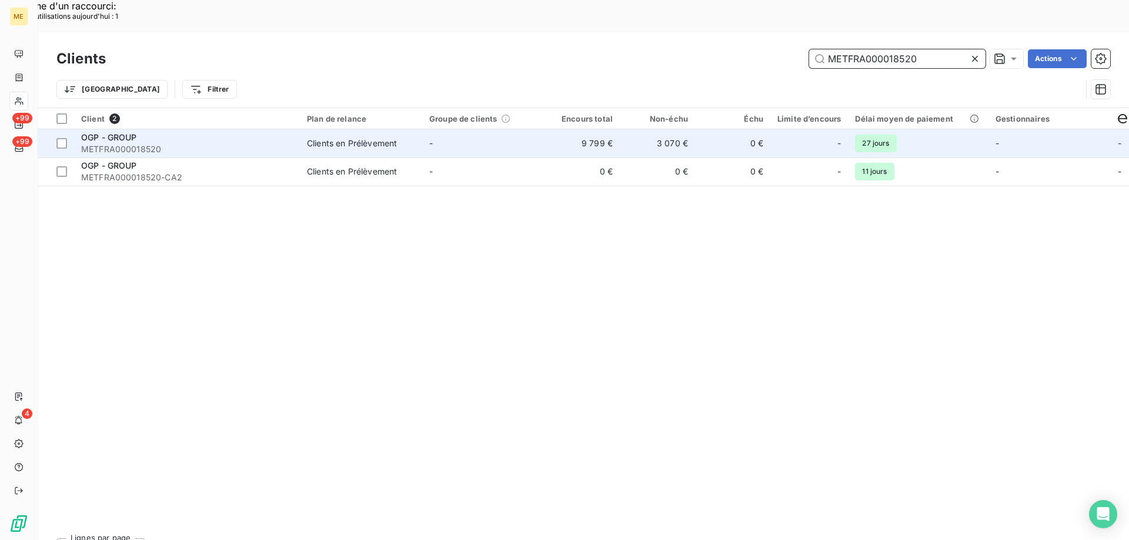
type input "METFRA000018520"
click at [189, 143] on span "METFRA000018520" at bounding box center [187, 149] width 212 height 12
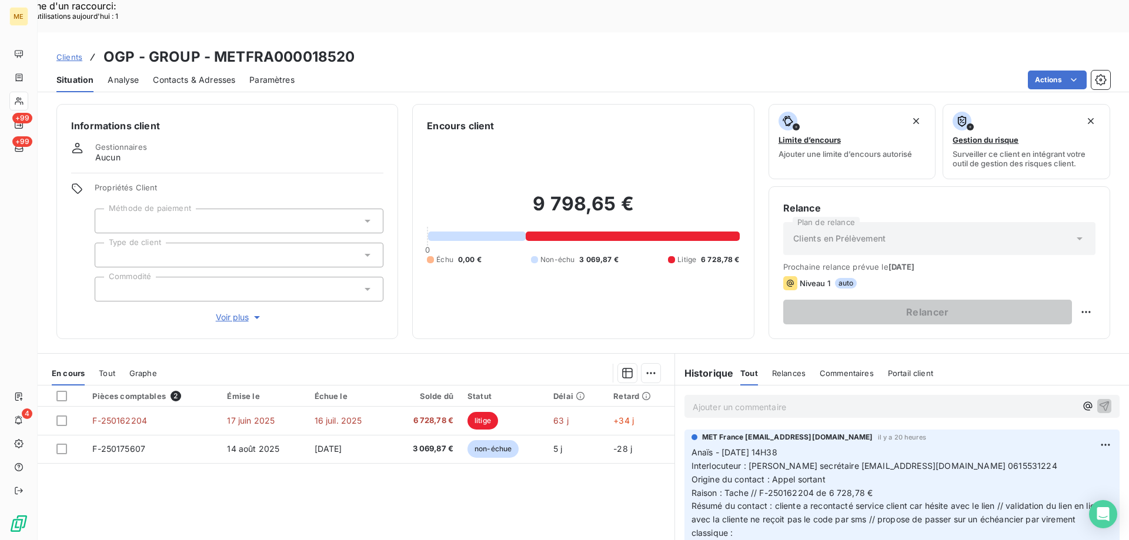
click at [512, 457] on div "Pièces comptables 2 Émise le Échue le Solde dû Statut Délai Retard F-250162204 …" at bounding box center [356, 499] width 637 height 226
click at [851, 400] on p "Ajouter un commentaire ﻿" at bounding box center [884, 407] width 383 height 15
click at [779, 400] on p "Ajouter un commentaire ﻿" at bounding box center [884, 407] width 383 height 15
click at [756, 400] on p "Kenza / interaction" at bounding box center [884, 407] width 383 height 14
click at [794, 400] on p "Kenza / interaction" at bounding box center [884, 407] width 383 height 14
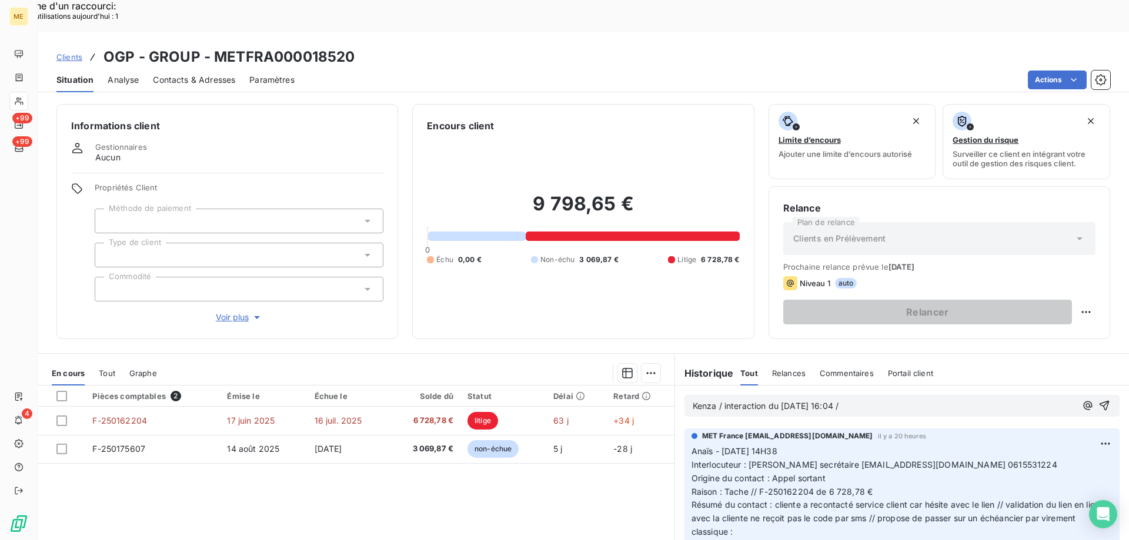
click at [886, 400] on p "Kenza / interaction du [DATE] 16:04 /" at bounding box center [884, 407] width 383 height 14
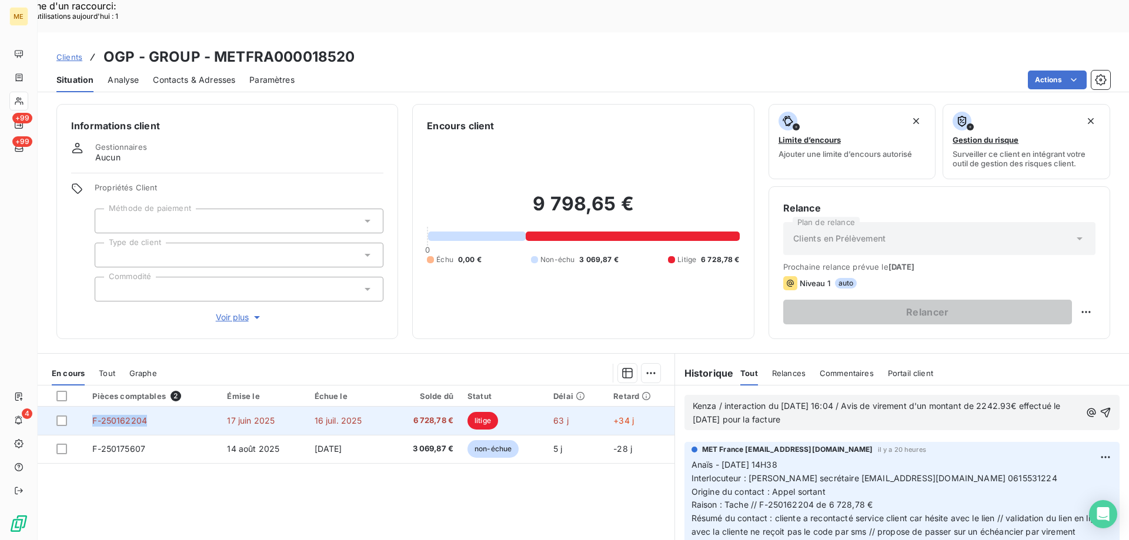
copy span "F-250162204"
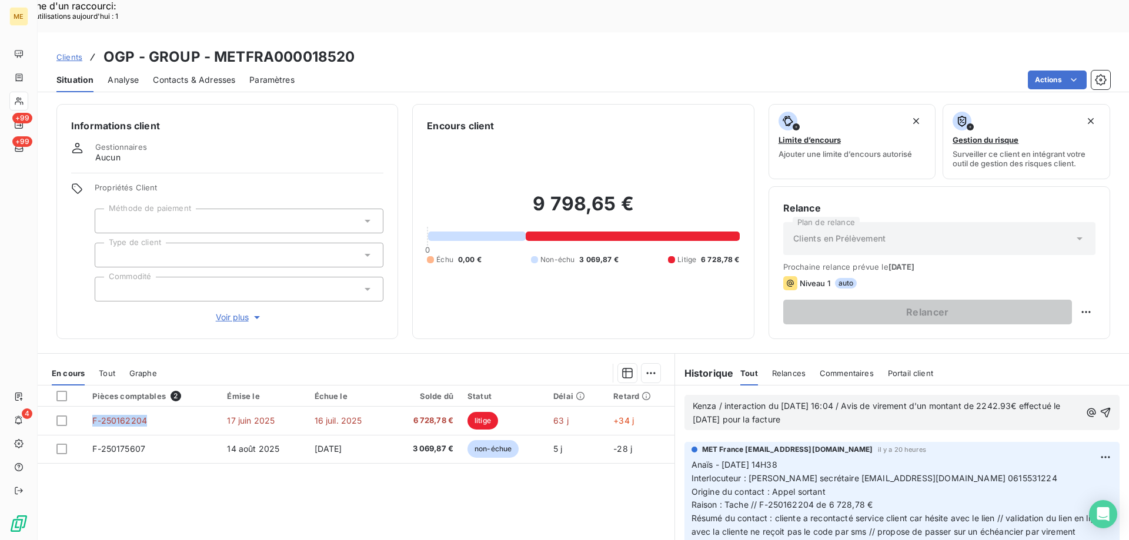
drag, startPoint x: 162, startPoint y: 390, endPoint x: 167, endPoint y: 464, distance: 73.7
click at [167, 464] on div "Pièces comptables 2 Émise le Échue le Solde dû Statut Délai Retard F-250162204 …" at bounding box center [356, 499] width 637 height 226
drag, startPoint x: 851, startPoint y: 387, endPoint x: 803, endPoint y: 383, distance: 48.4
click at [803, 400] on p "Kenza / interaction du [DATE] 16:04 / Avis de virement d'un montant de 2242.93€…" at bounding box center [887, 413] width 388 height 27
click at [1100, 407] on icon "button" at bounding box center [1106, 413] width 12 height 12
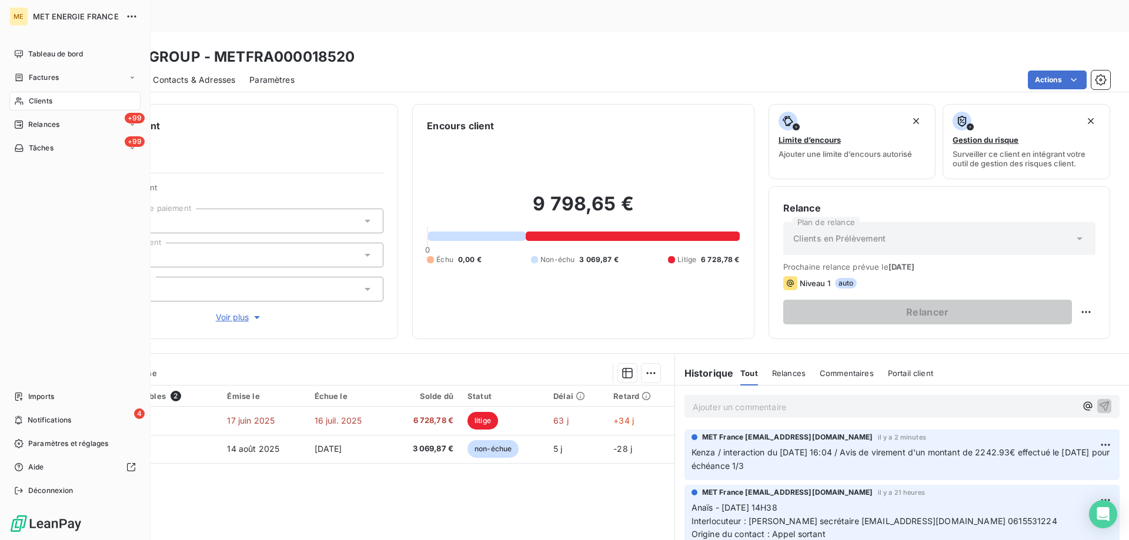
click at [45, 100] on span "Clients" at bounding box center [41, 101] width 24 height 11
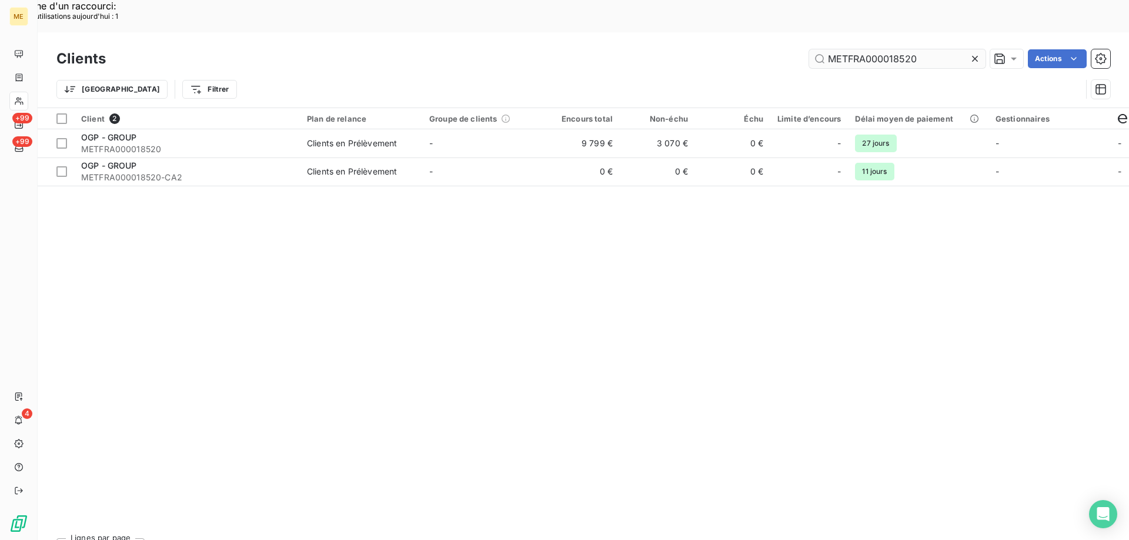
click at [919, 49] on input "METFRA000018520" at bounding box center [897, 58] width 176 height 19
click at [898, 49] on input "METFRA000018520" at bounding box center [897, 58] width 176 height 19
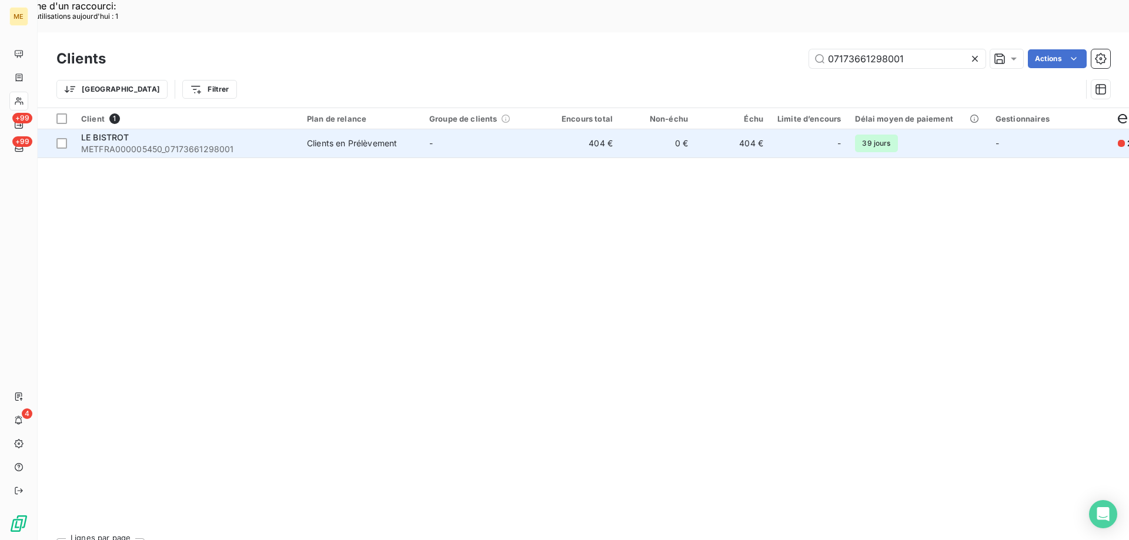
type input "07173661298001"
click at [280, 143] on span "METFRA000005450_07173661298001" at bounding box center [187, 149] width 212 height 12
